Goal: Transaction & Acquisition: Purchase product/service

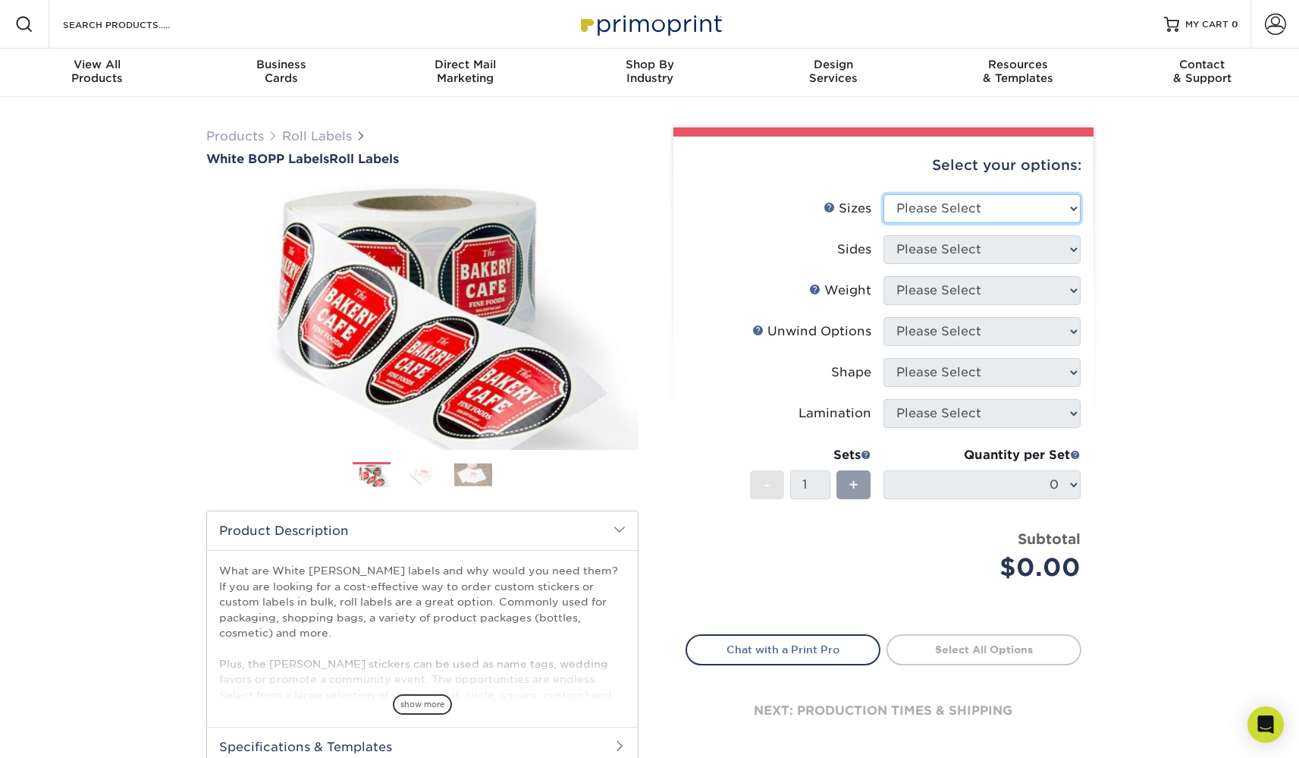
select select "1.50x3.00"
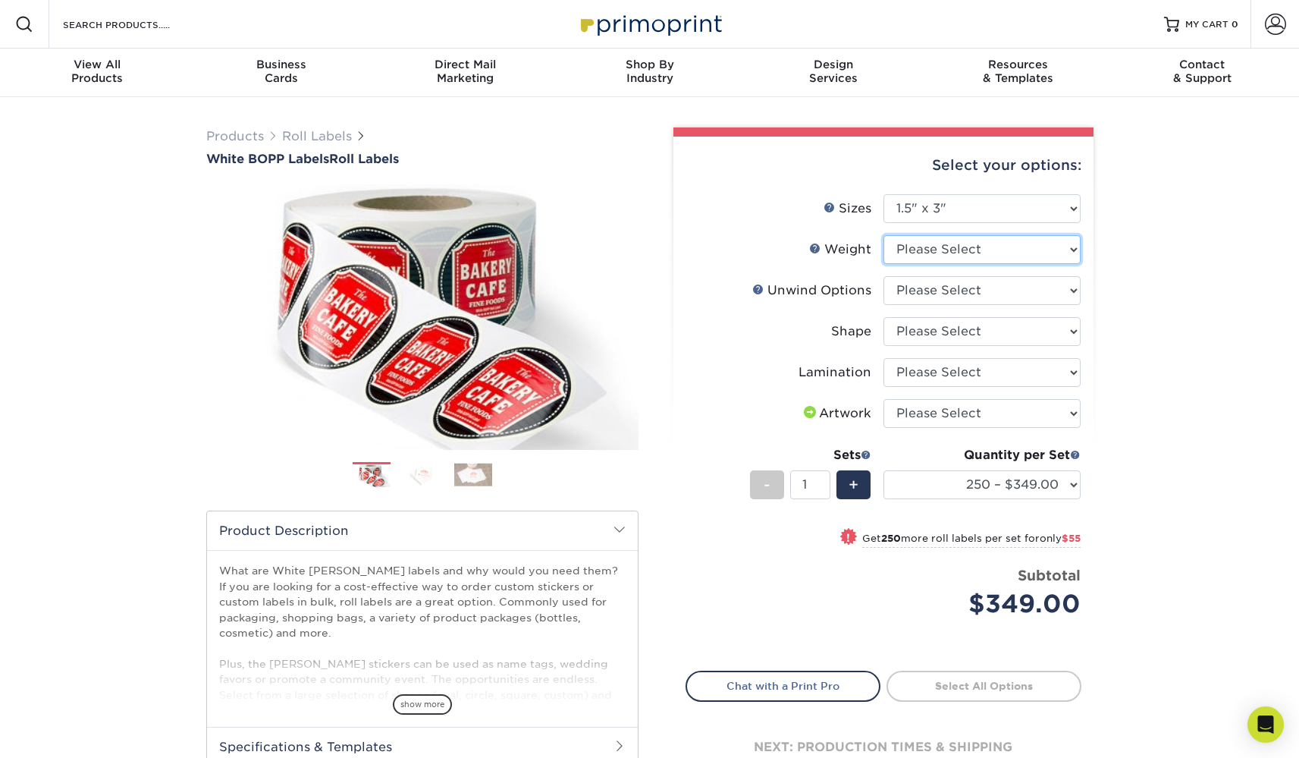
select select "WHBOPP"
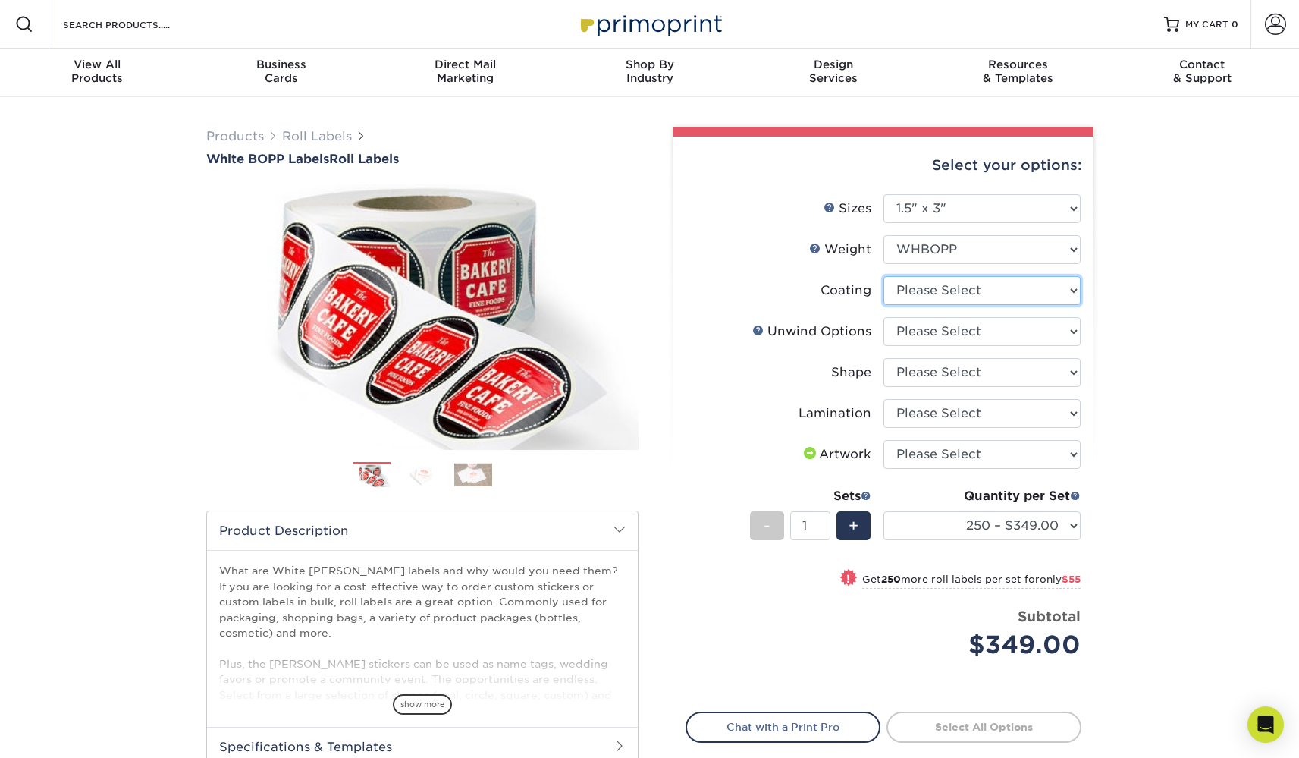
select select "3e7618de-abca-4bda-9f97-8b9129e913d8"
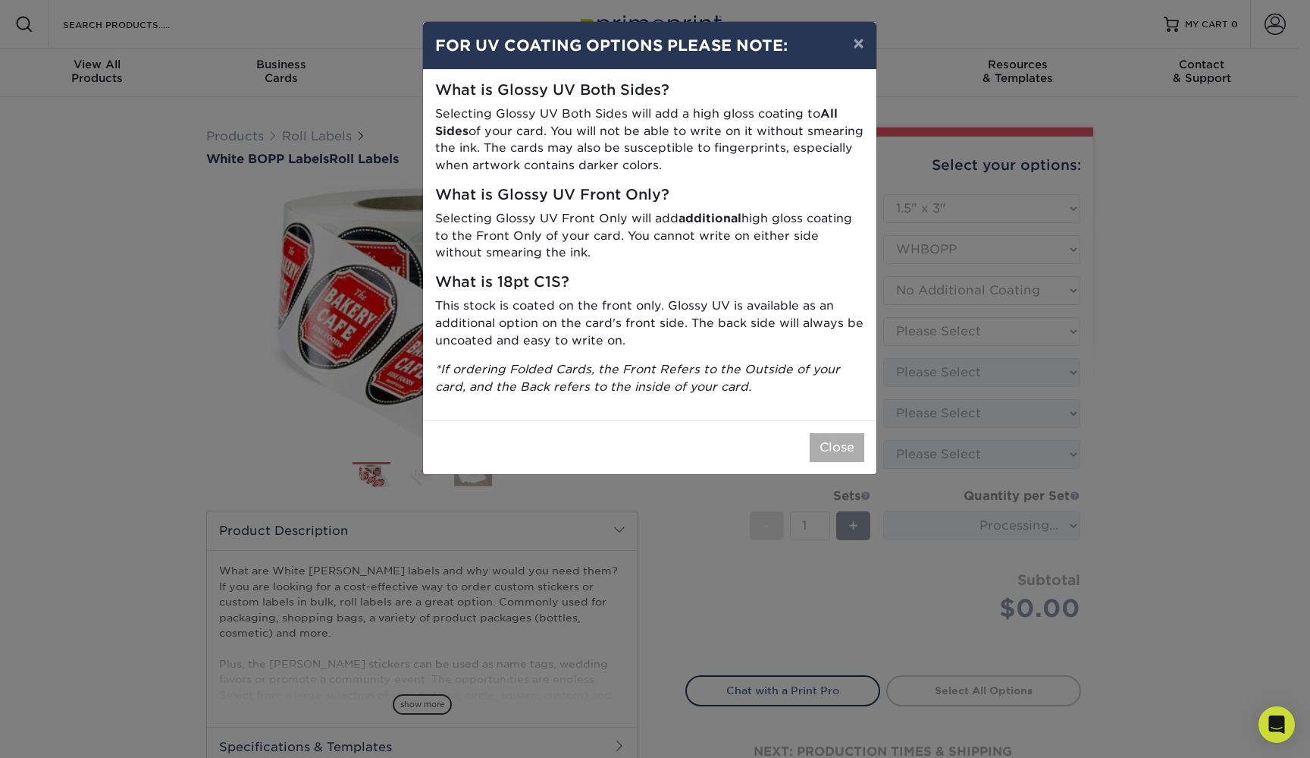
click at [836, 434] on button "Close" at bounding box center [837, 447] width 55 height 29
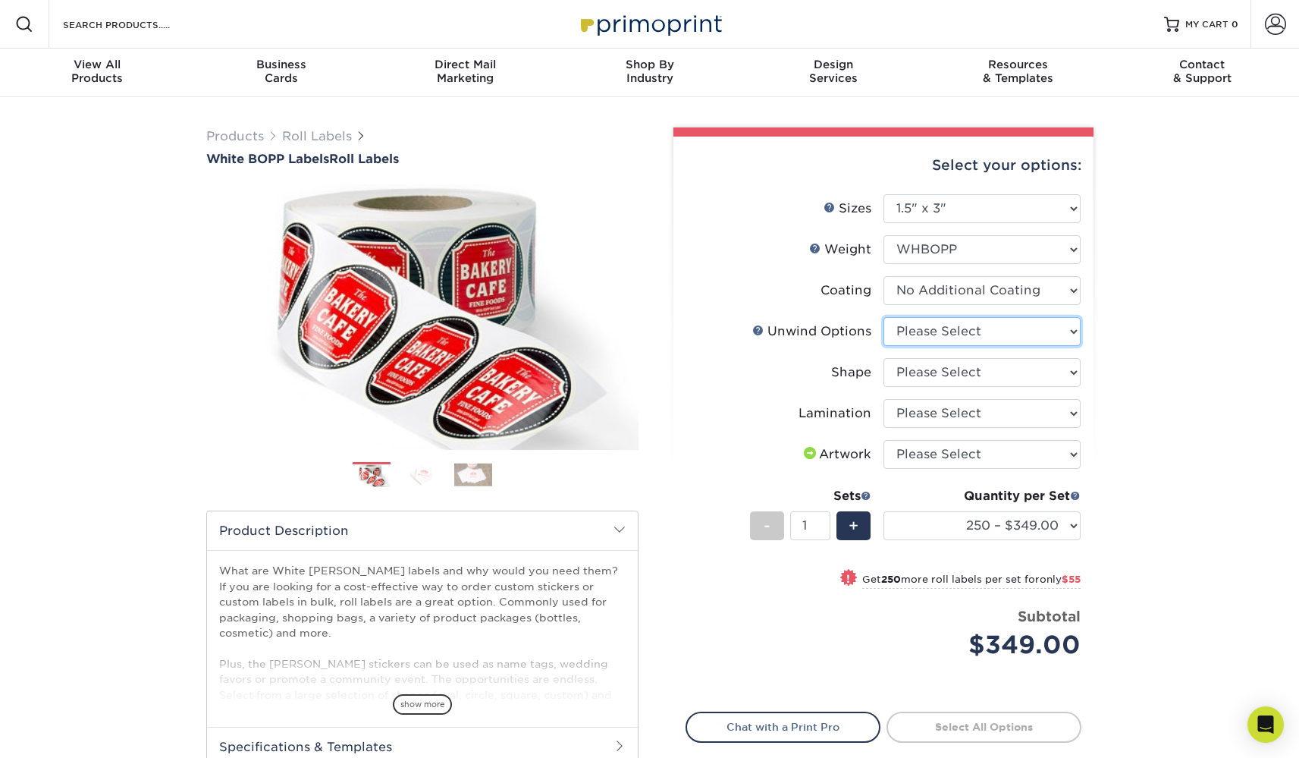
select select "d16c2772-aac7-41d6-a124-047cd7375882"
select select "ee567ae7-d0e9-47ca-830a-b172c097b44f"
select select "ccacb42f-45f7-42d3-bbd3-7c8421cf37f0"
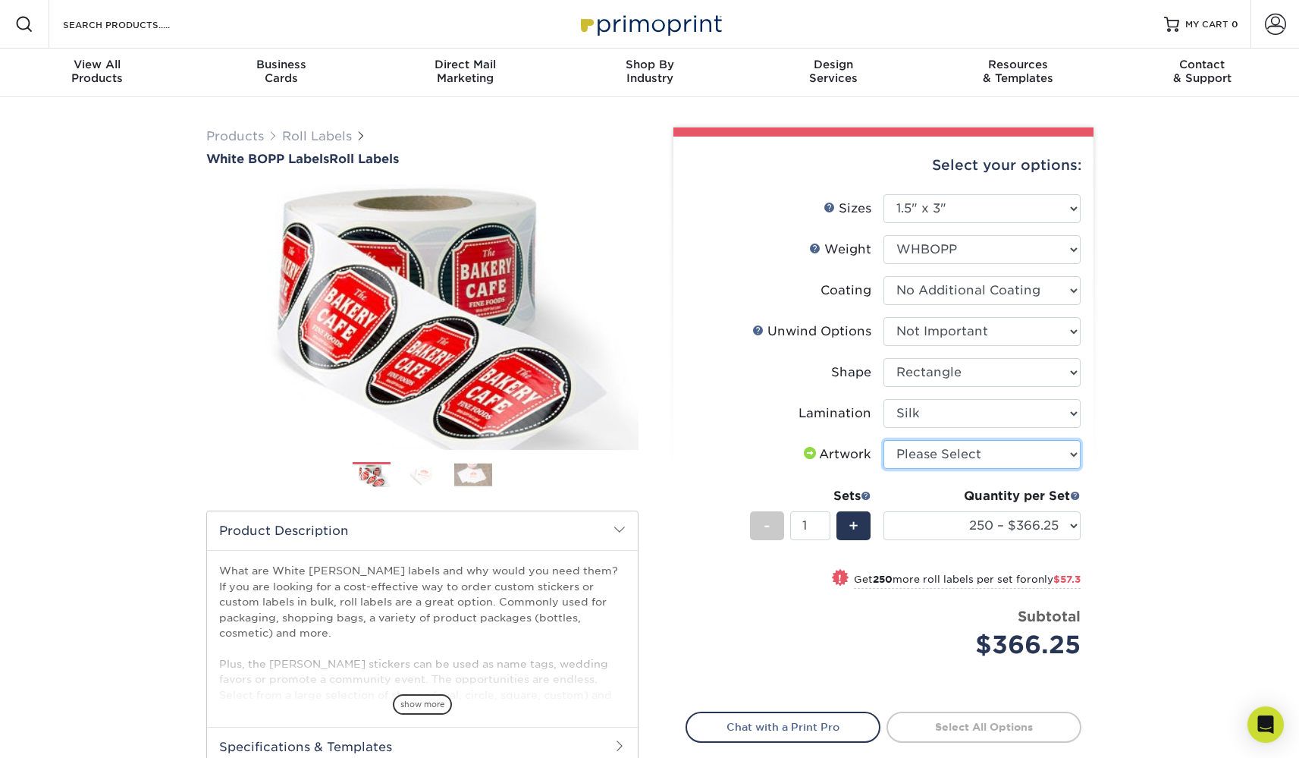
select select "upload"
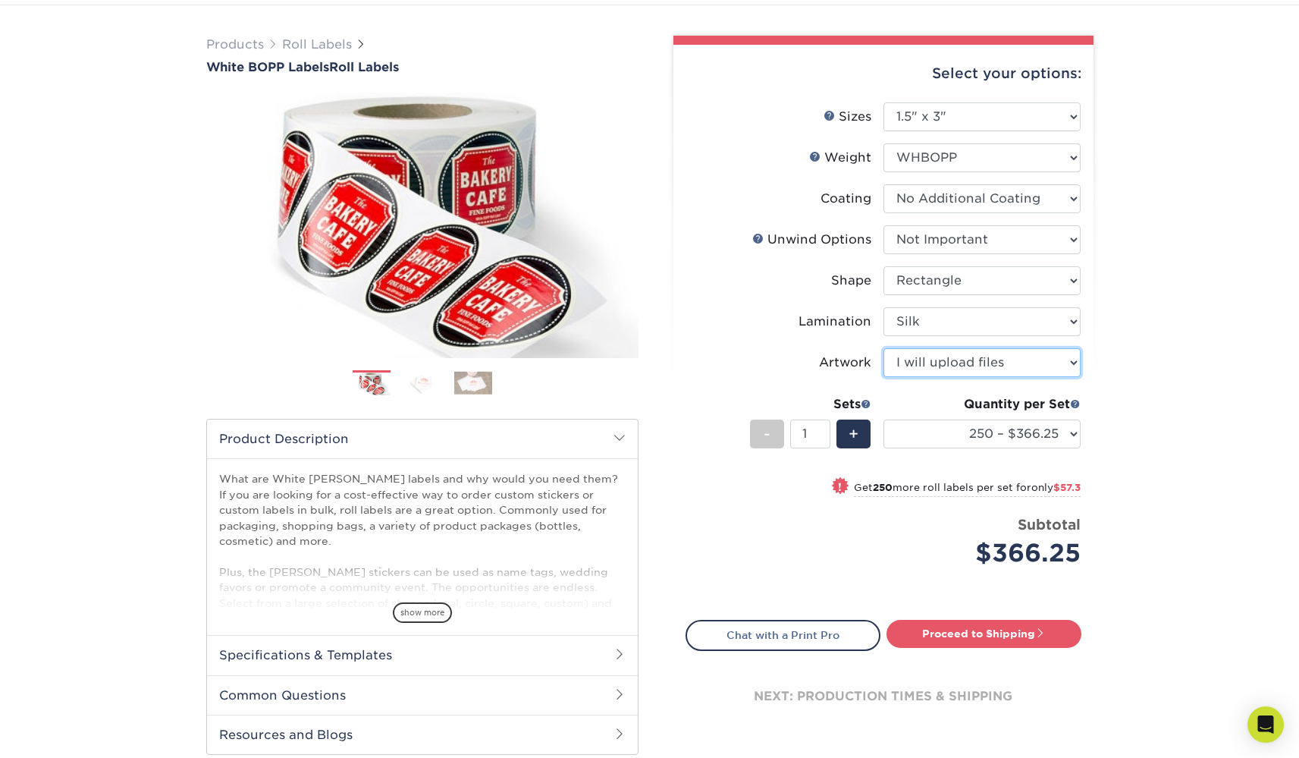
scroll to position [89, 0]
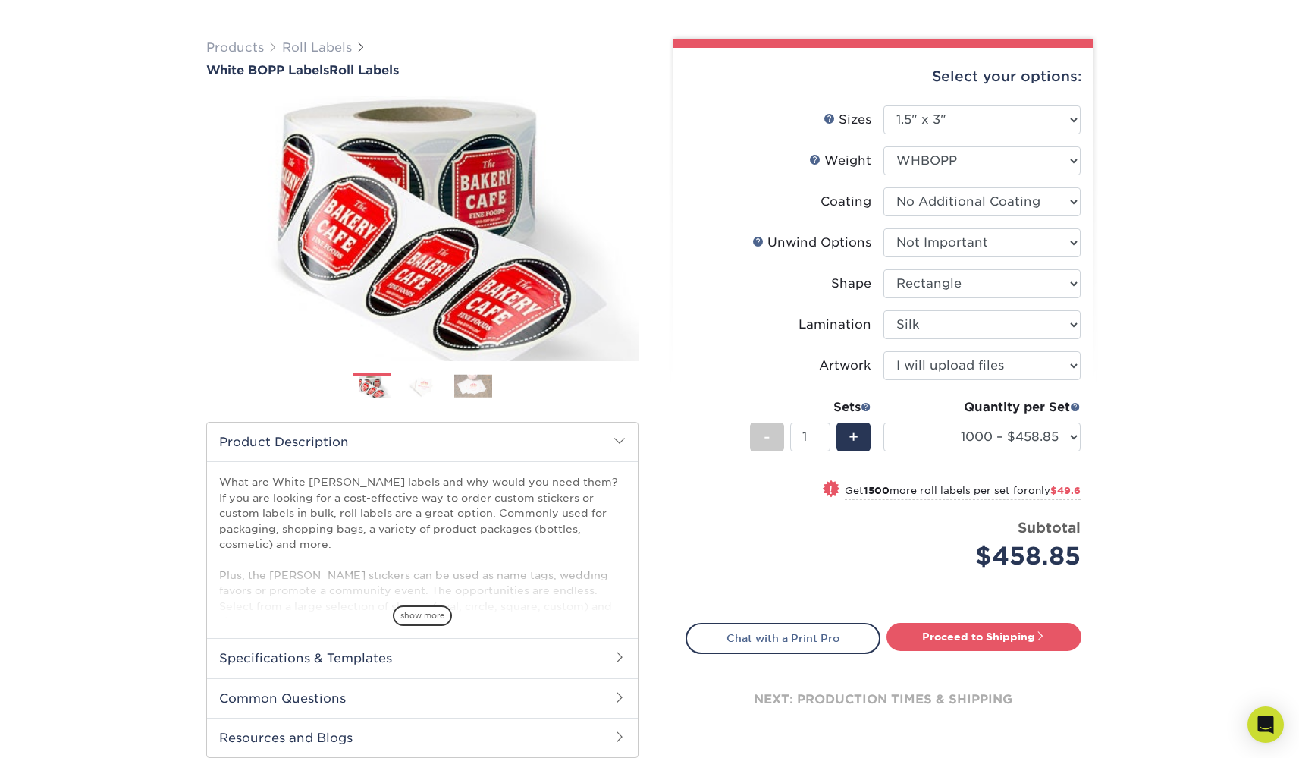
click at [1164, 544] on div "Products Roll Labels White [PERSON_NAME] Labels Roll Labels Previous Next /" at bounding box center [649, 413] width 1299 height 810
click at [867, 488] on strong "1500" at bounding box center [877, 490] width 26 height 11
select select "2500 – $508.45"
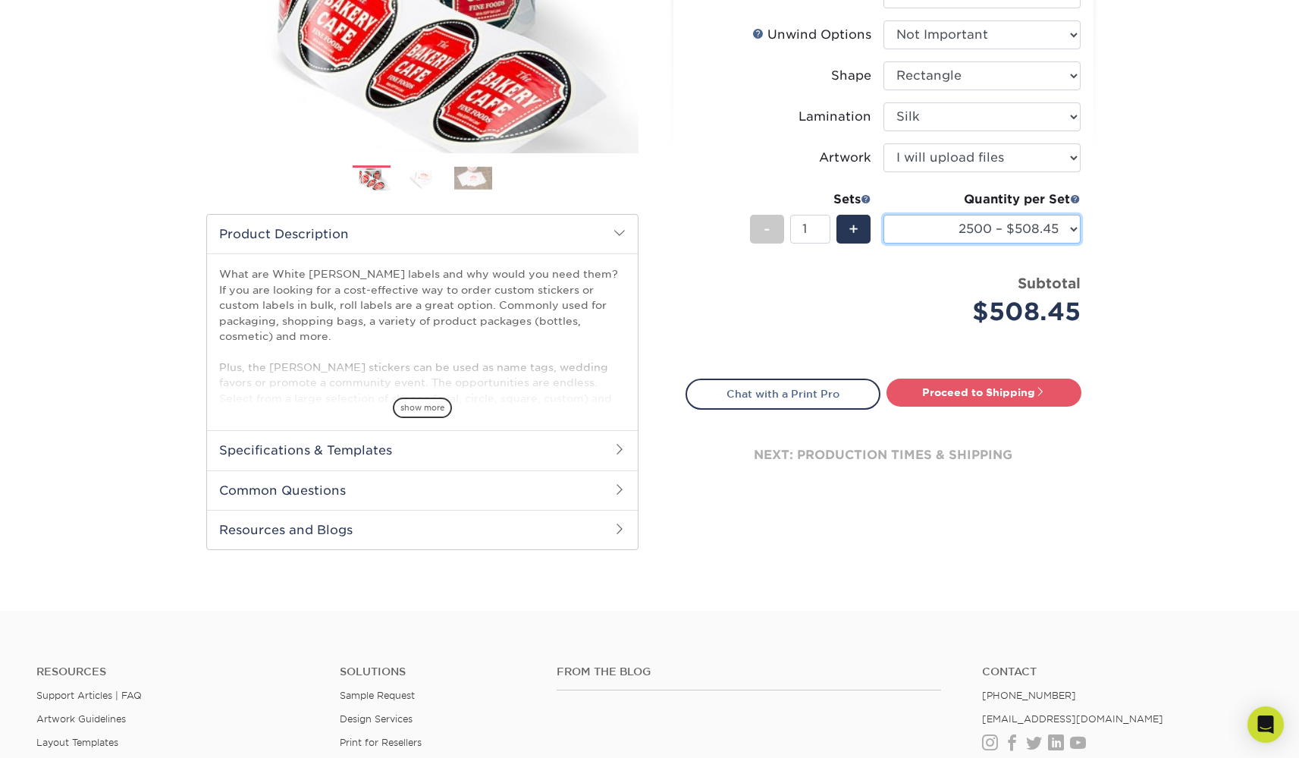
scroll to position [285, 0]
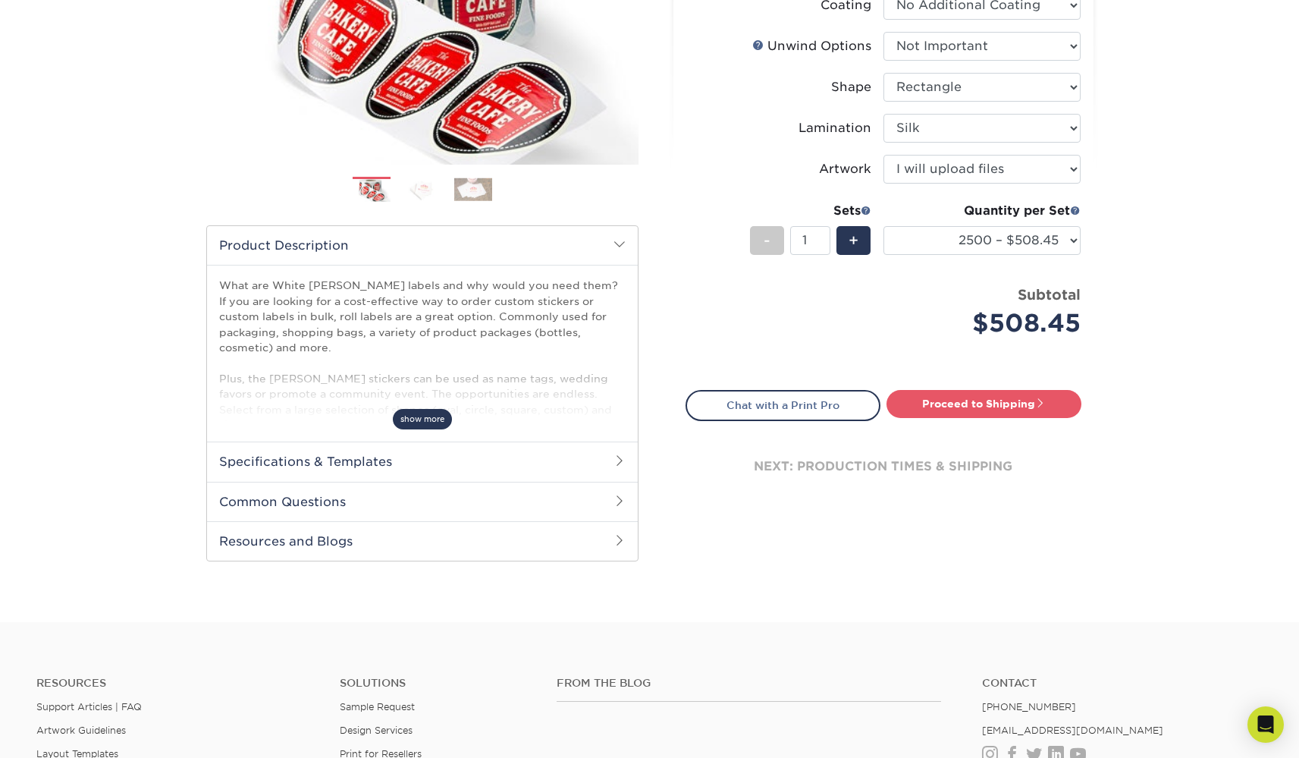
click at [413, 422] on span "show more" at bounding box center [422, 419] width 59 height 20
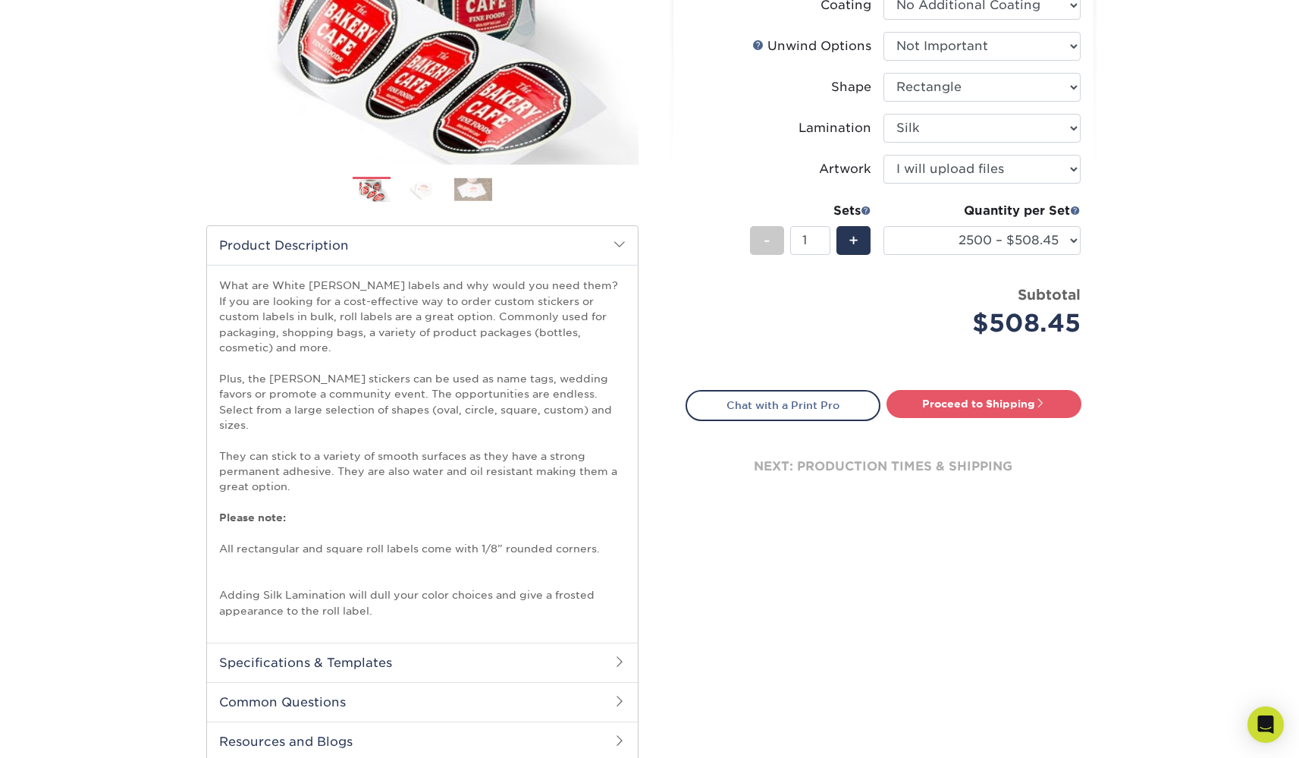
click at [510, 682] on h2 "Common Questions" at bounding box center [422, 701] width 431 height 39
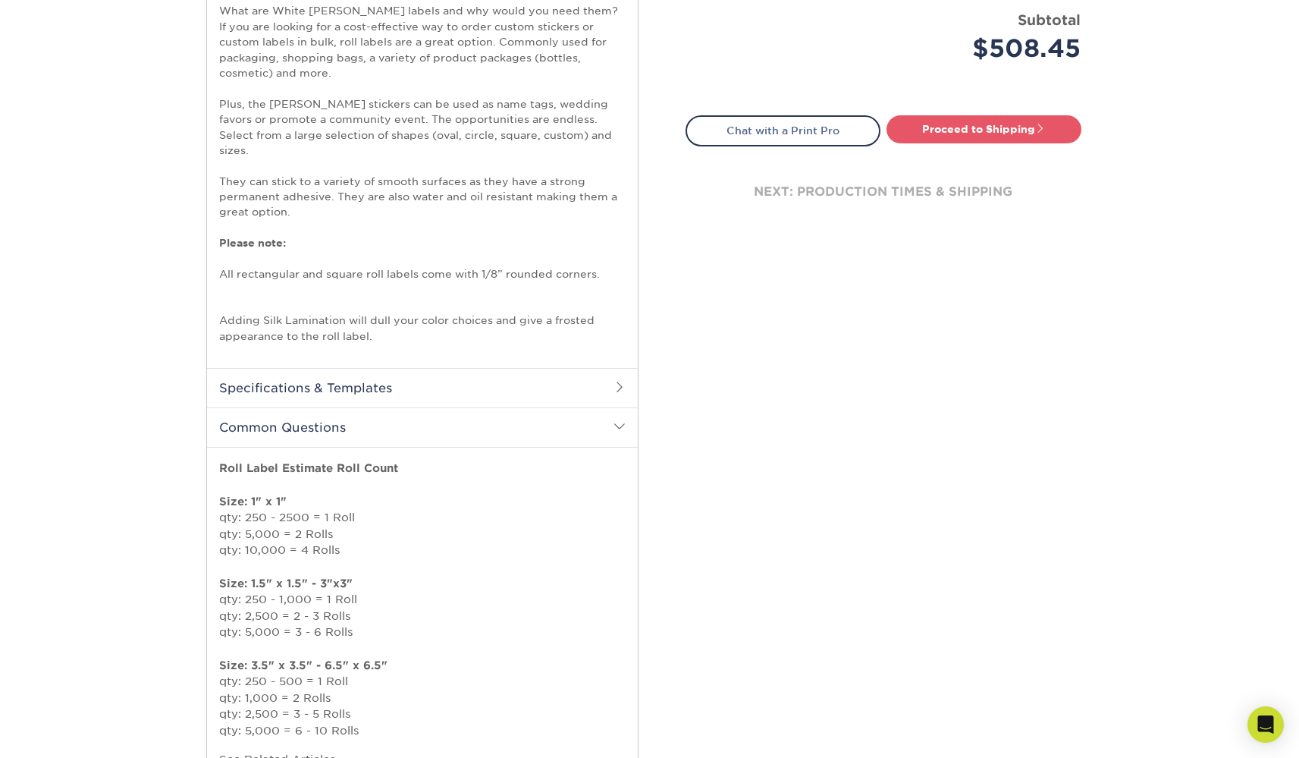
scroll to position [537, 0]
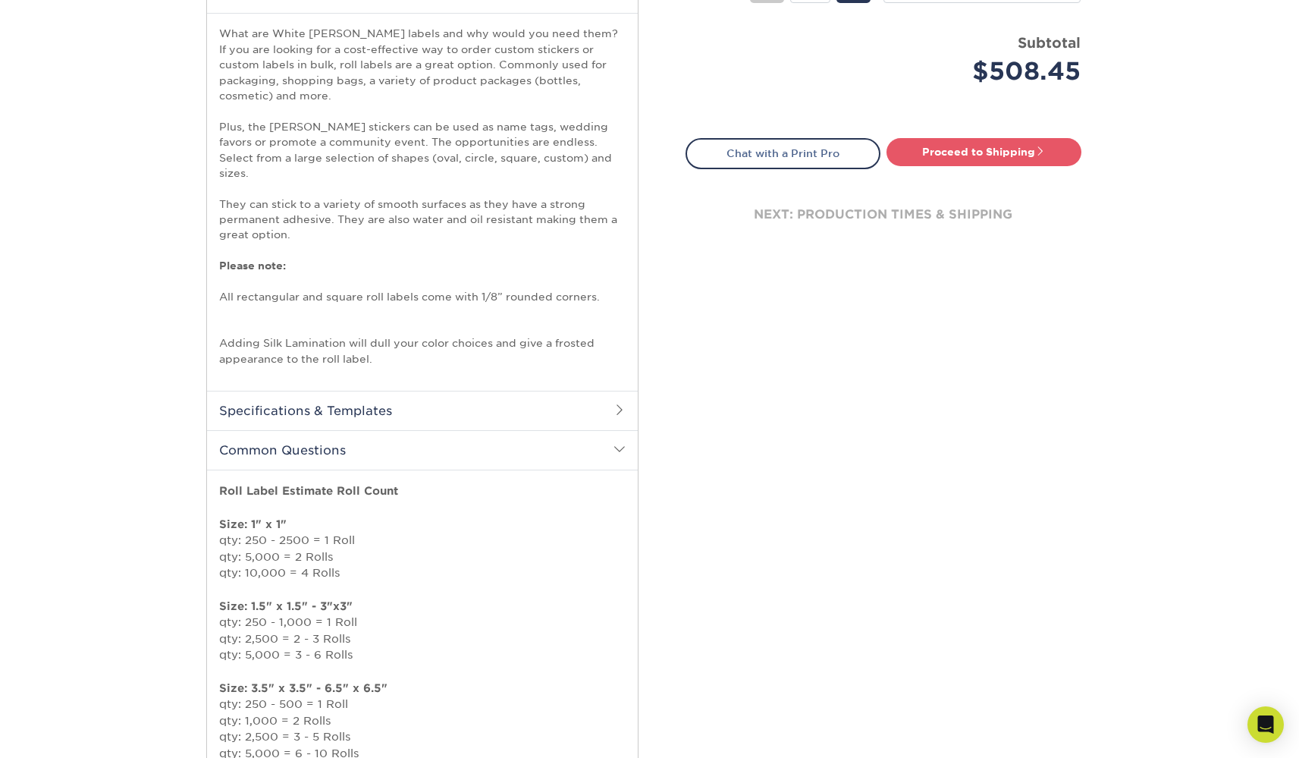
click at [525, 430] on h2 "Common Questions" at bounding box center [422, 449] width 431 height 39
